Goal: Navigation & Orientation: Find specific page/section

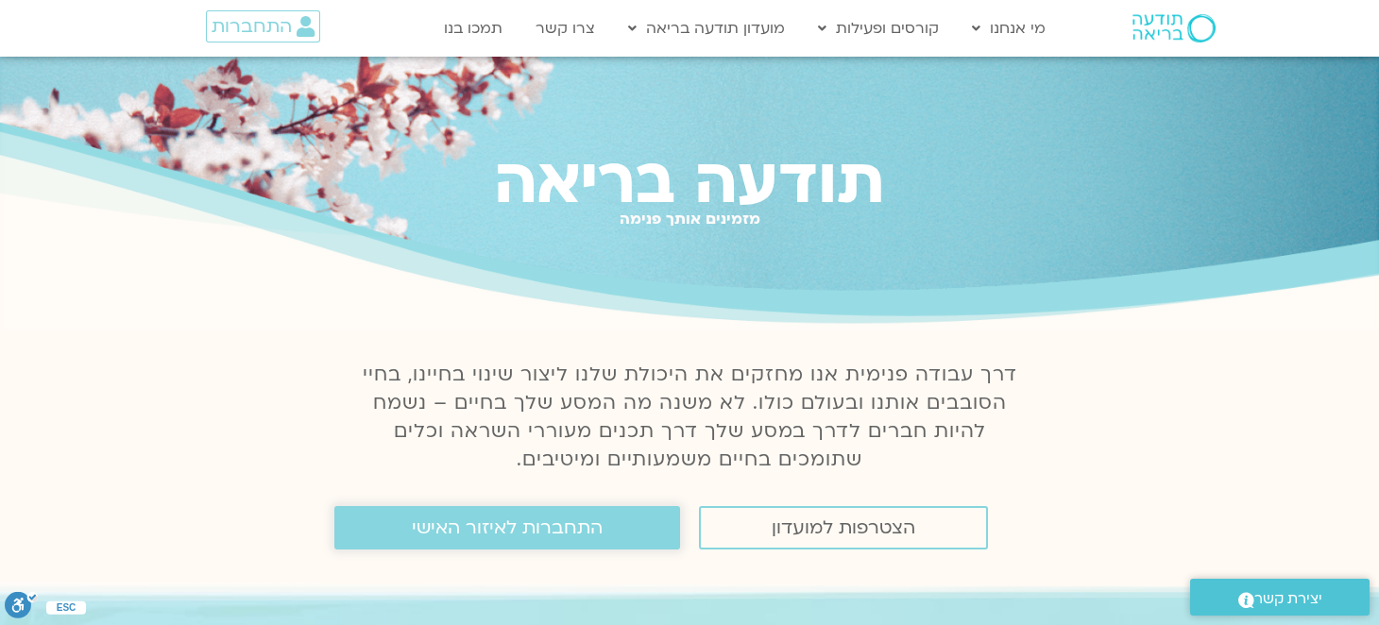
click at [573, 521] on span "התחברות לאיזור האישי" at bounding box center [507, 528] width 191 height 21
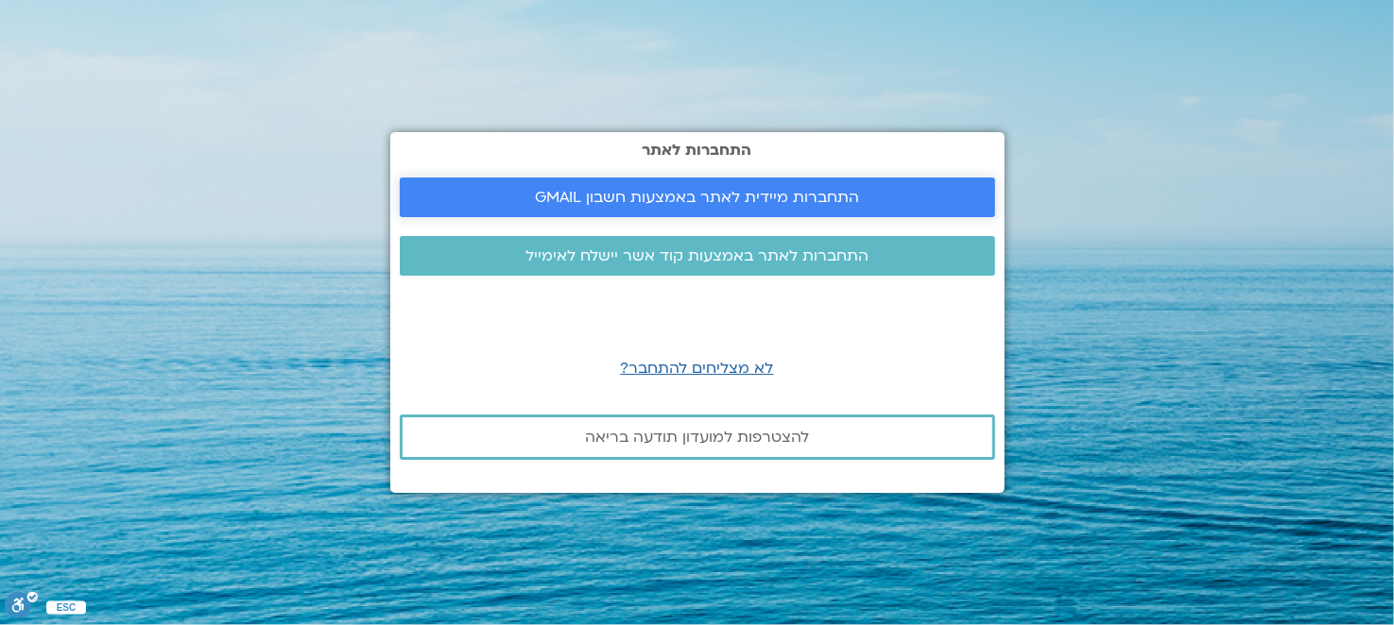
click at [809, 195] on span "התחברות מיידית לאתר באמצעות חשבון GMAIL" at bounding box center [697, 197] width 324 height 17
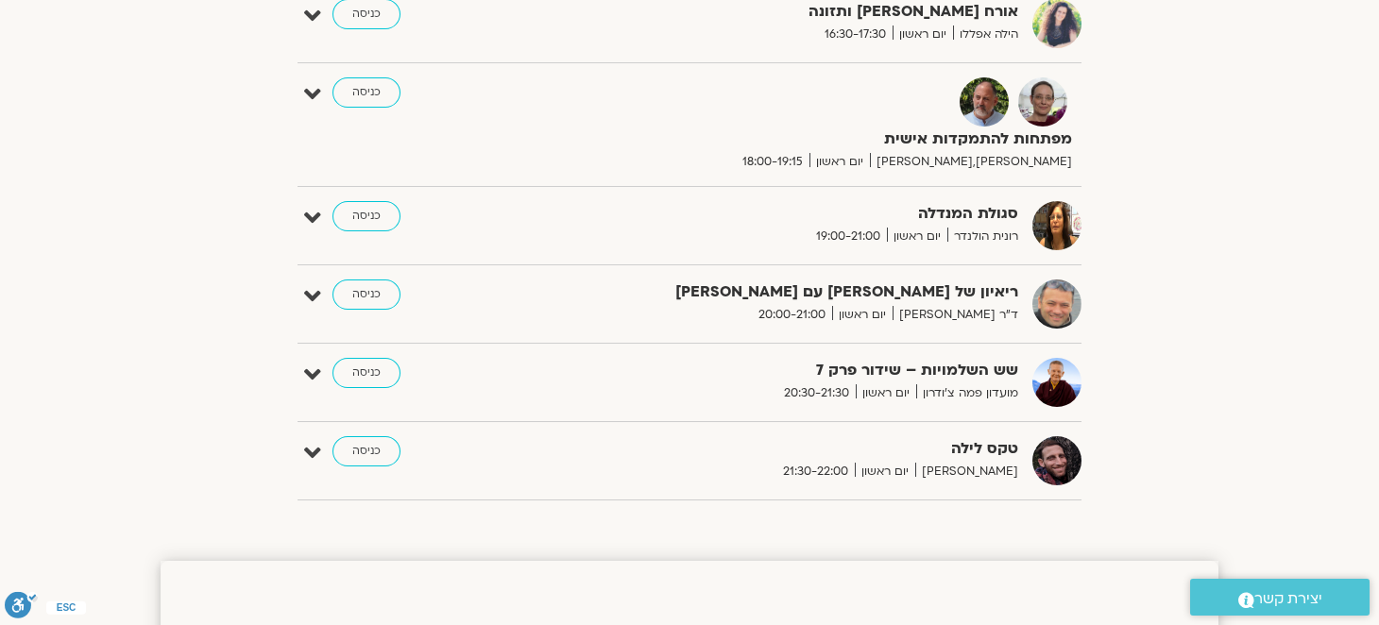
scroll to position [1323, 0]
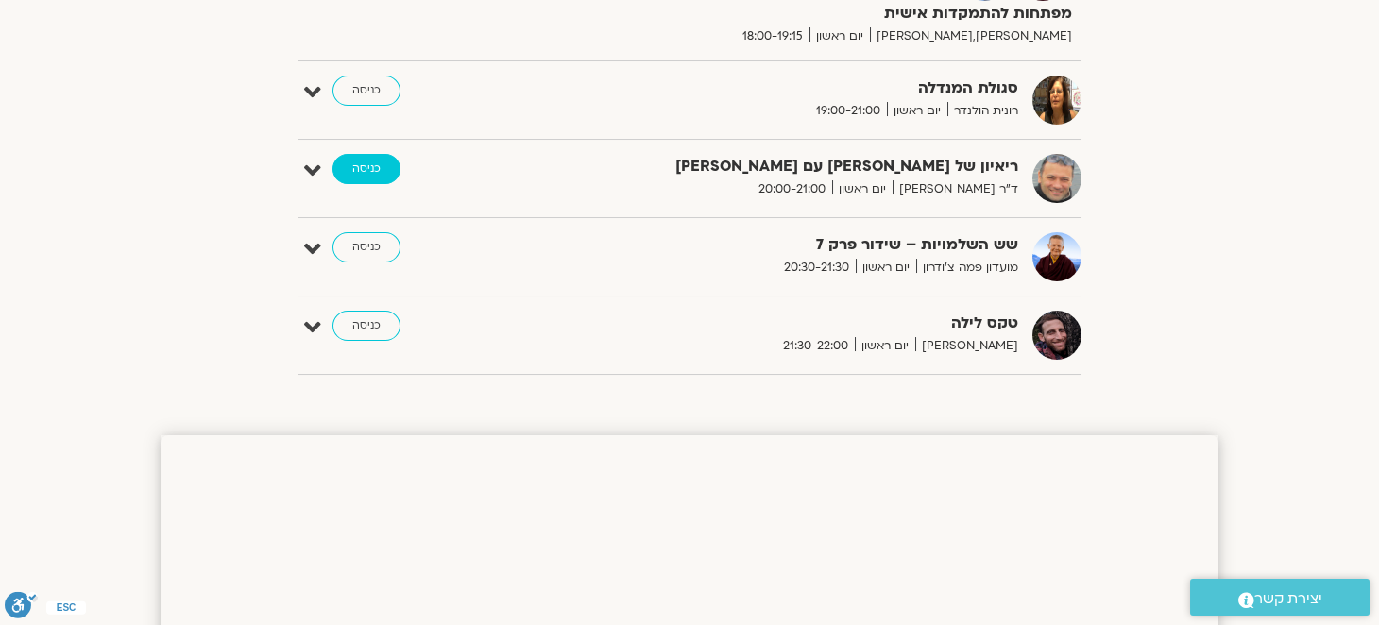
click at [377, 172] on link "כניסה" at bounding box center [367, 169] width 68 height 30
